Goal: Communication & Community: Share content

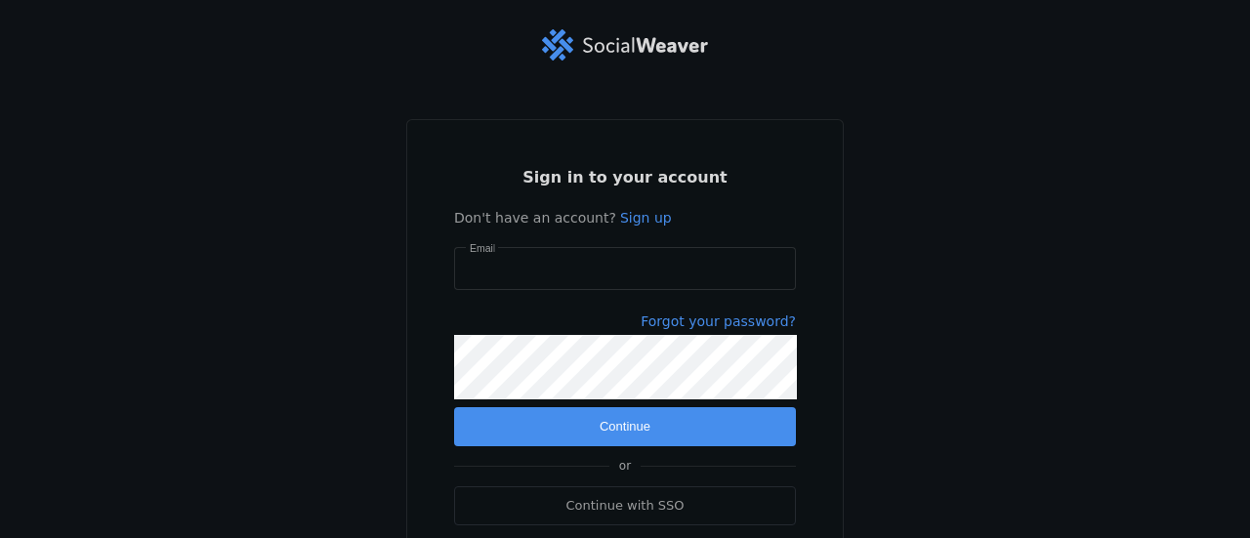
type input "[EMAIL_ADDRESS][DOMAIN_NAME]"
click at [569, 434] on span "submit" at bounding box center [625, 426] width 342 height 39
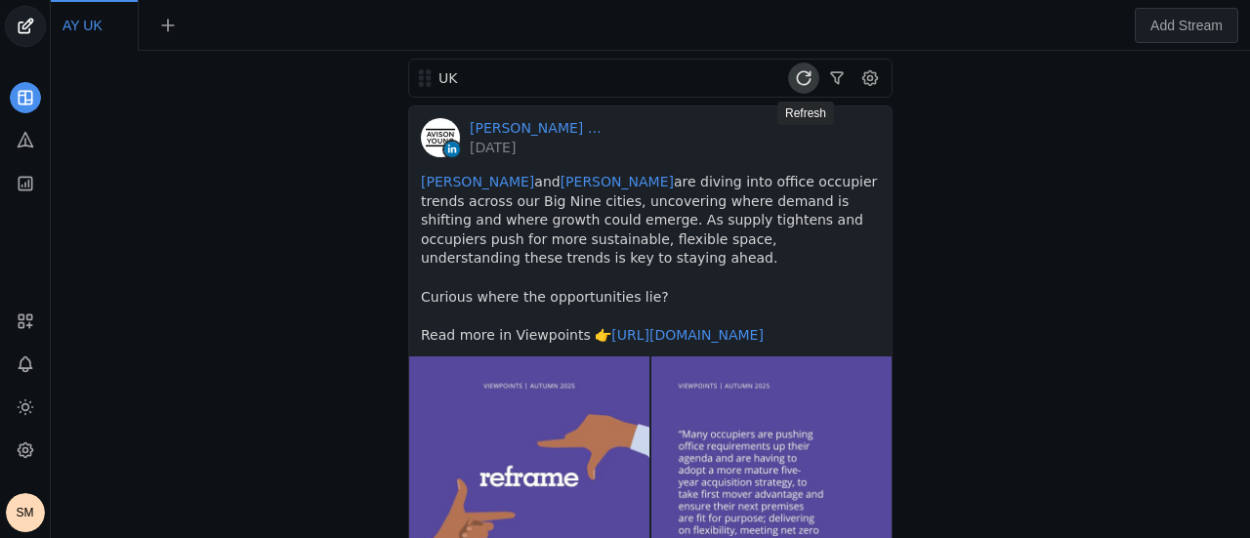
click at [806, 79] on span at bounding box center [803, 77] width 31 height 31
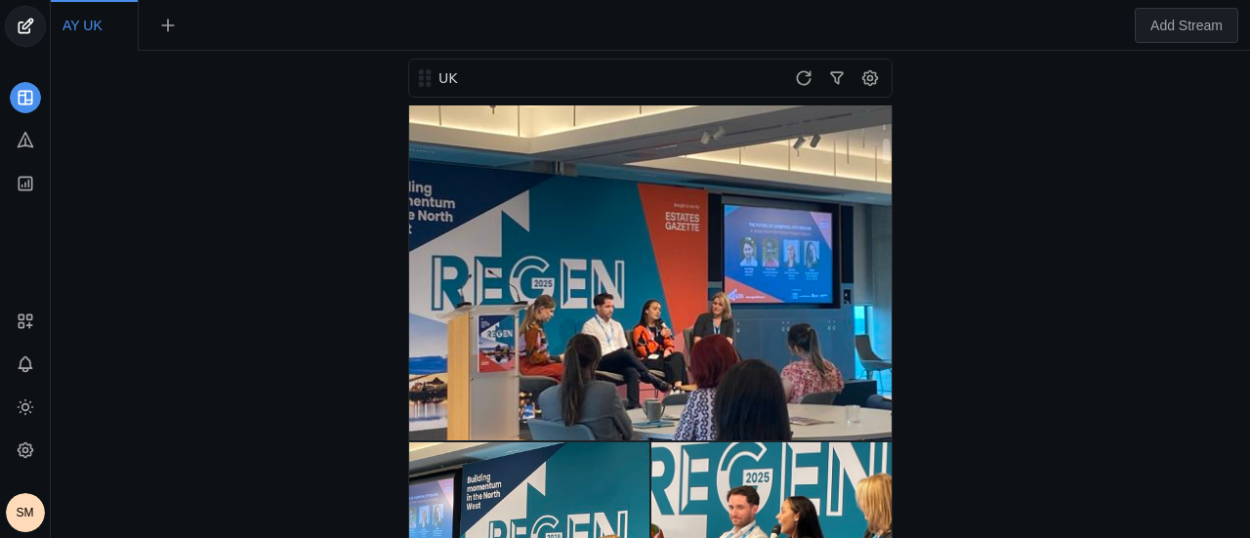
scroll to position [683, 0]
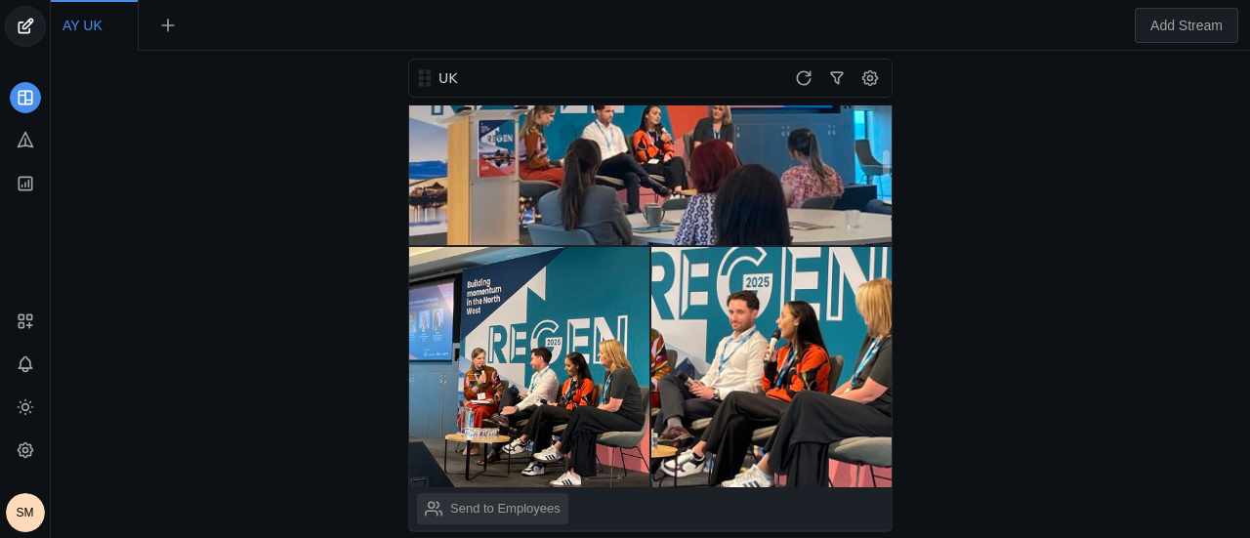
click at [472, 499] on div "Send to Employees" at bounding box center [505, 509] width 110 height 20
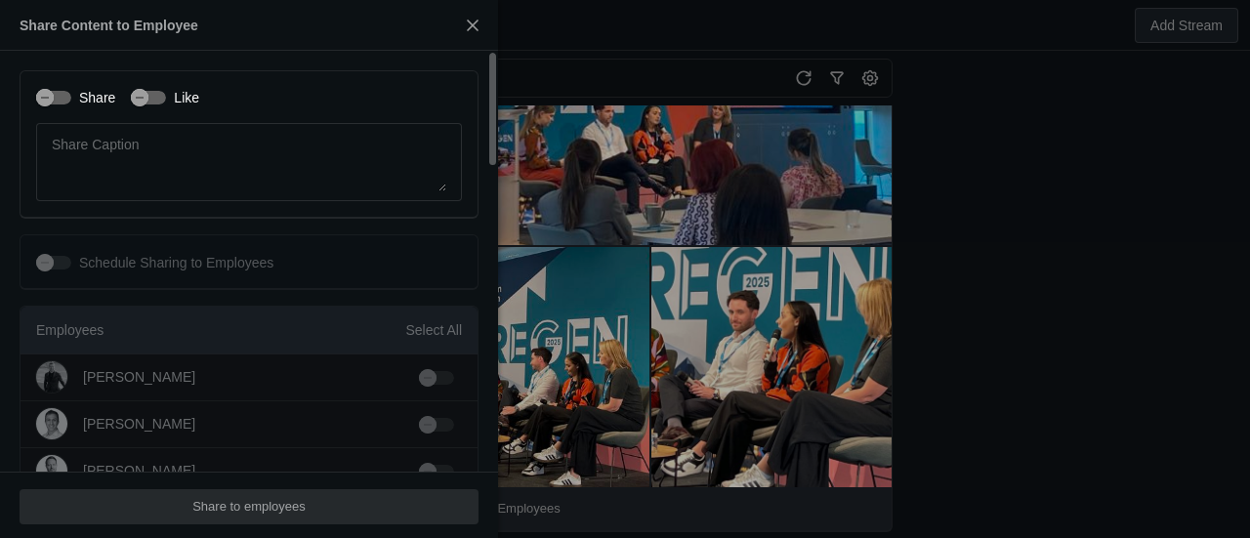
click at [92, 103] on label "Share" at bounding box center [93, 98] width 44 height 20
click at [71, 103] on button "Share" at bounding box center [53, 98] width 35 height 14
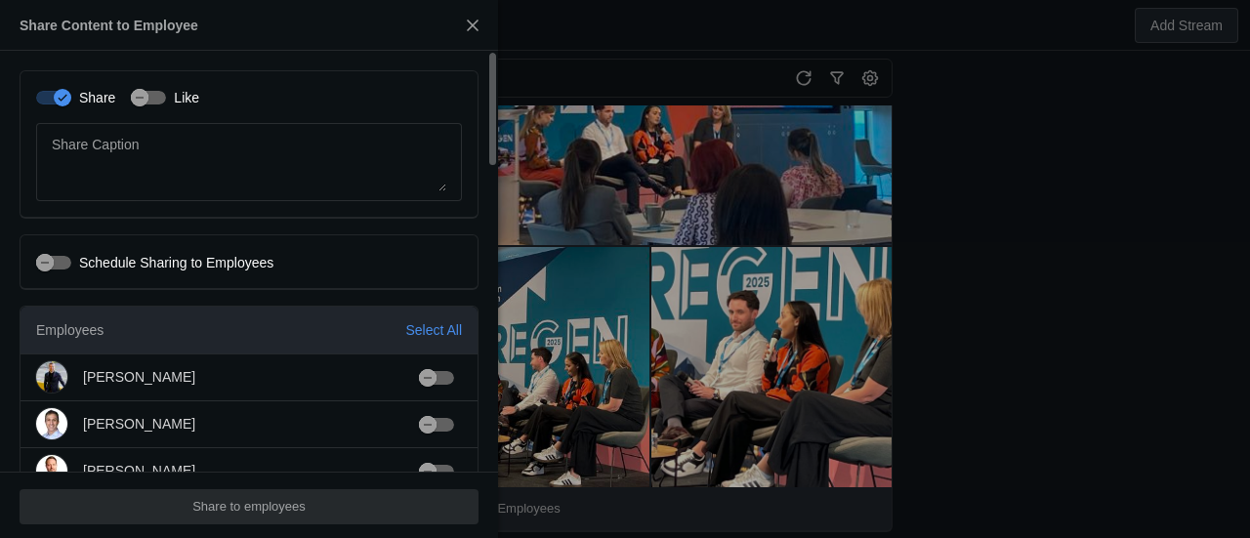
click at [166, 106] on label "Like" at bounding box center [182, 98] width 33 height 20
click at [166, 104] on button "Like" at bounding box center [148, 98] width 35 height 14
click at [453, 321] on div "Select All" at bounding box center [433, 330] width 57 height 20
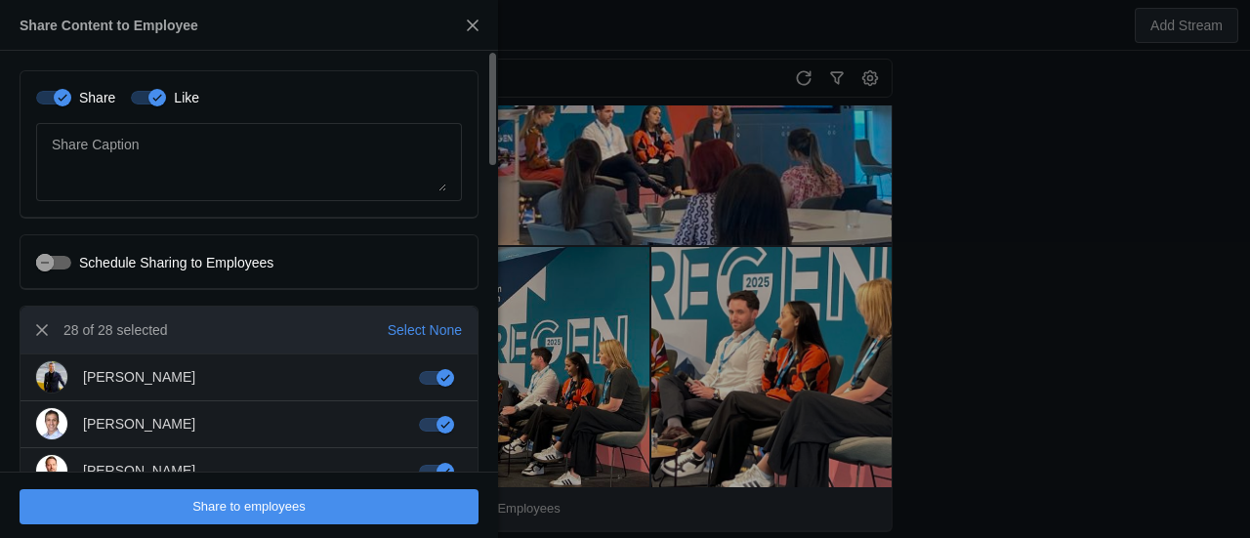
click at [361, 494] on span "undefined" at bounding box center [249, 506] width 459 height 35
